Goal: Transaction & Acquisition: Download file/media

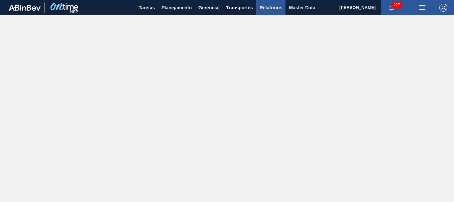
click at [270, 10] on span "Relatórios" at bounding box center [271, 8] width 23 height 8
checkbox input "true"
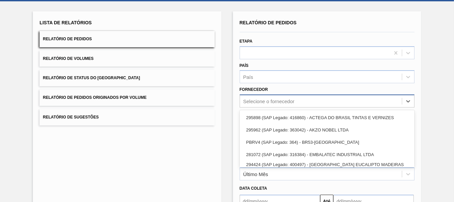
click at [302, 107] on div "option 295898 (SAP Legado: 416860) - ACTEGA DO BRASIL TINTAS E VERNIZES focused…" at bounding box center [327, 100] width 175 height 13
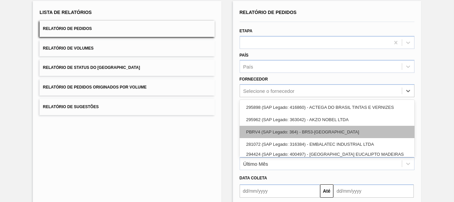
scroll to position [43, 0]
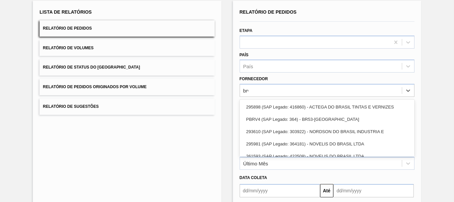
type input "brv4"
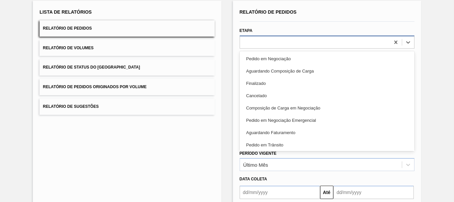
click at [300, 43] on div at bounding box center [315, 42] width 150 height 10
click at [185, 168] on div "Lista de Relatórios Relatório de Pedidos Relatório de Volumes Relatório de Stat…" at bounding box center [127, 130] width 188 height 258
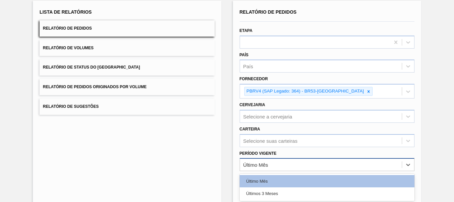
click at [299, 163] on div "Último Mês" at bounding box center [321, 165] width 162 height 10
drag, startPoint x: 280, startPoint y: 195, endPoint x: 248, endPoint y: 172, distance: 39.5
click at [279, 194] on div "Últimos 3 Meses" at bounding box center [327, 193] width 175 height 12
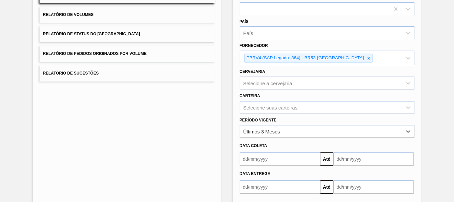
scroll to position [108, 0]
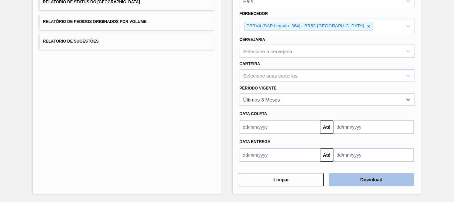
click at [395, 179] on button "Download" at bounding box center [371, 179] width 85 height 13
